Goal: Transaction & Acquisition: Purchase product/service

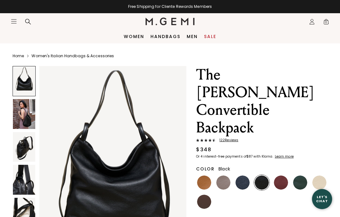
scroll to position [84, 0]
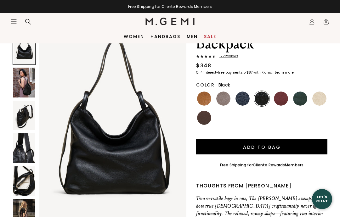
click at [225, 92] on img at bounding box center [223, 99] width 14 height 14
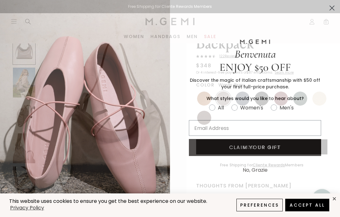
click at [336, 8] on circle "Close dialog" at bounding box center [332, 8] width 10 height 10
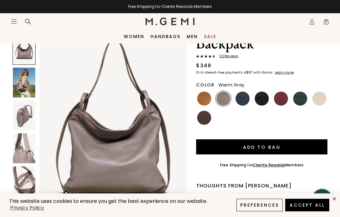
click at [28, 85] on img at bounding box center [24, 83] width 22 height 30
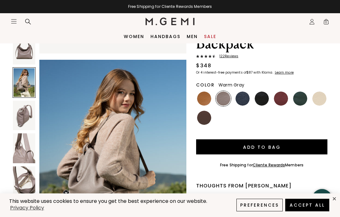
scroll to position [202, 0]
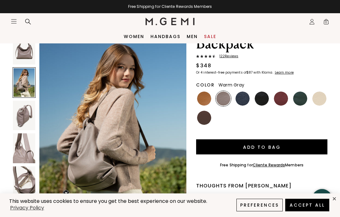
click at [25, 114] on img at bounding box center [24, 116] width 22 height 30
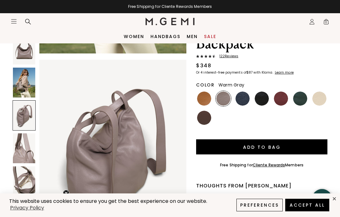
scroll to position [405, 0]
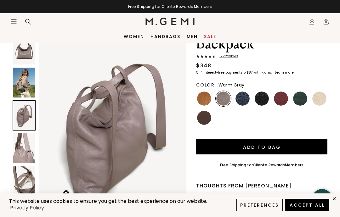
click at [25, 147] on img at bounding box center [24, 148] width 22 height 30
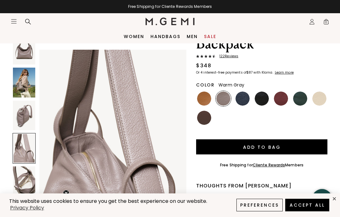
scroll to position [607, 0]
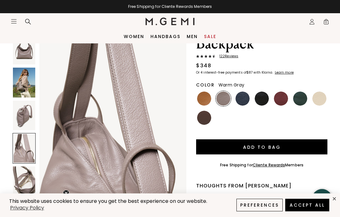
click at [31, 180] on img at bounding box center [24, 182] width 22 height 30
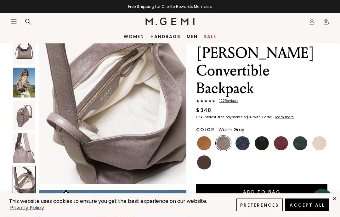
scroll to position [39, 0]
click at [205, 136] on img at bounding box center [204, 143] width 14 height 14
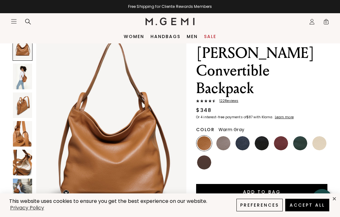
click at [217, 136] on div at bounding box center [223, 143] width 15 height 15
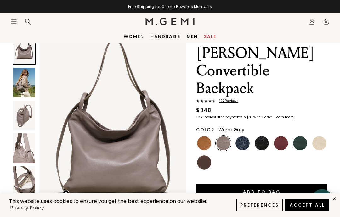
click at [207, 156] on img at bounding box center [204, 163] width 14 height 14
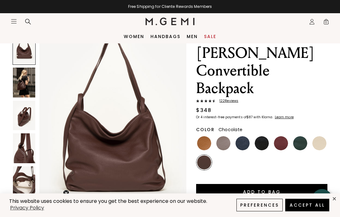
click at [224, 136] on img at bounding box center [223, 143] width 14 height 14
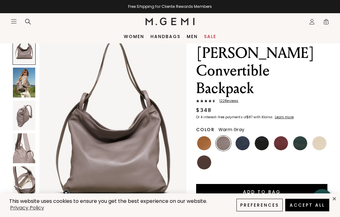
click at [190, 37] on link "Men" at bounding box center [192, 36] width 11 height 5
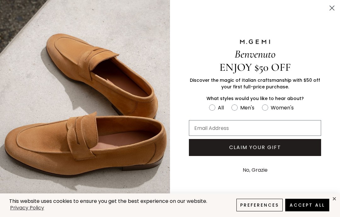
click at [233, 110] on circle "FULLSCREEN Form" at bounding box center [234, 108] width 6 height 6
click at [209, 104] on input "Men's" at bounding box center [209, 103] width 0 height 0
radio input "true"
click at [247, 110] on div "Men's" at bounding box center [247, 108] width 14 height 8
click at [209, 104] on input "Men's" at bounding box center [209, 103] width 0 height 0
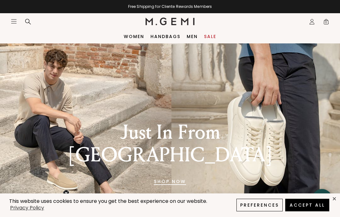
click at [196, 38] on link "Men" at bounding box center [192, 36] width 11 height 5
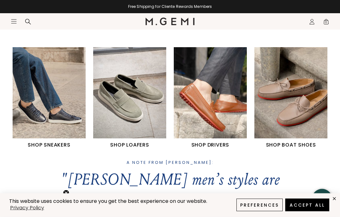
scroll to position [220, 0]
click at [220, 106] on img "3 / 4" at bounding box center [210, 92] width 73 height 91
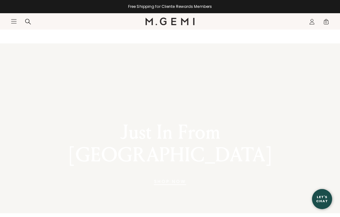
scroll to position [245, 0]
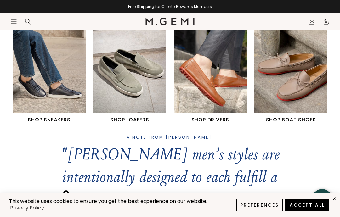
click at [142, 78] on img "2 / 4" at bounding box center [129, 67] width 73 height 91
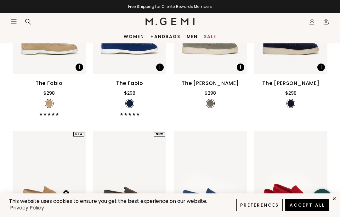
scroll to position [291, 0]
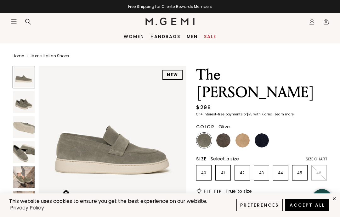
click at [25, 105] on img at bounding box center [24, 102] width 22 height 22
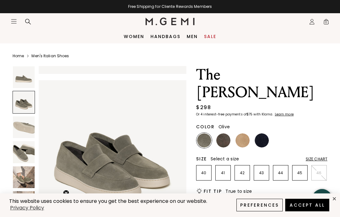
scroll to position [154, 0]
